Goal: Navigation & Orientation: Go to known website

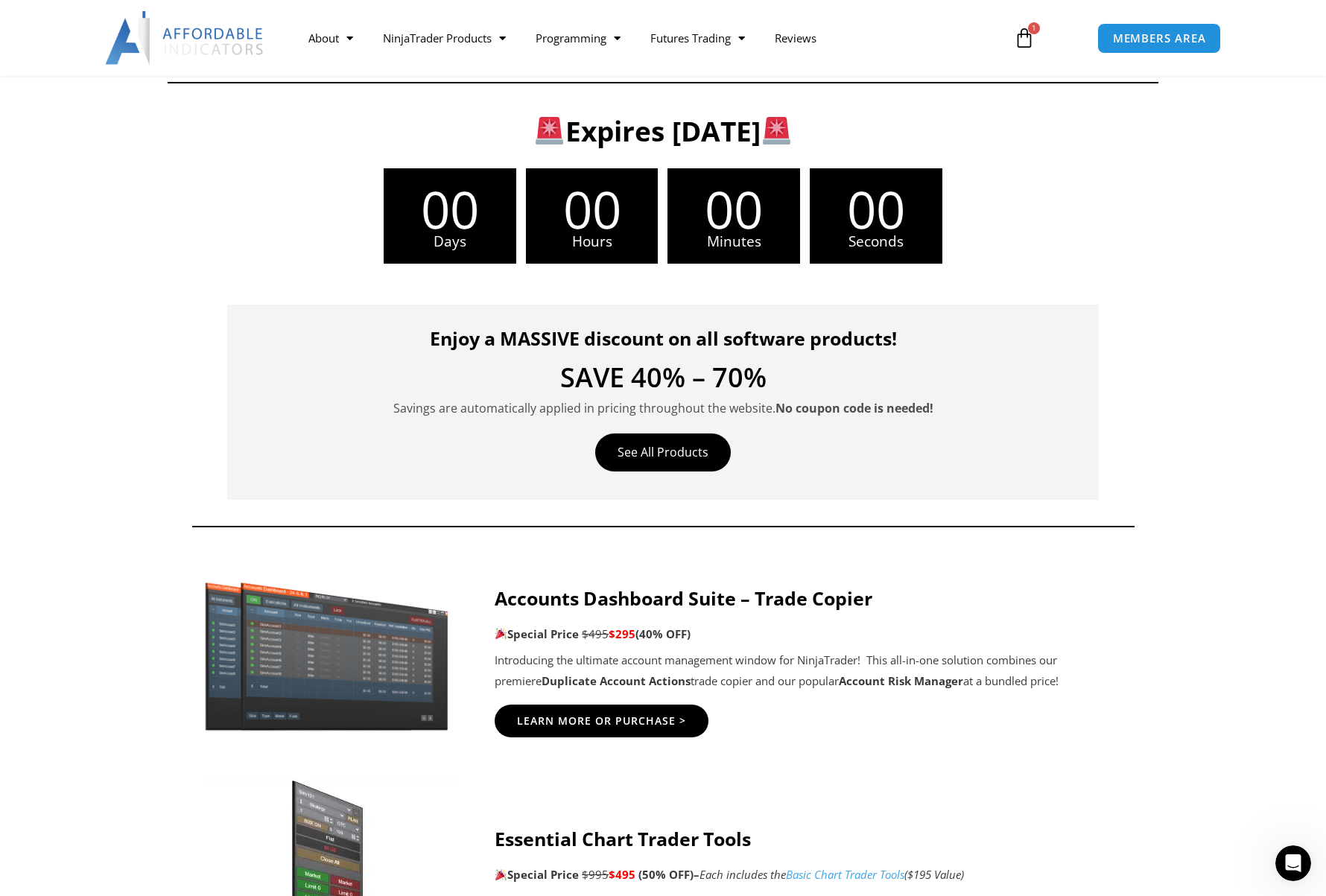
scroll to position [297, 0]
